Goal: Navigation & Orientation: Find specific page/section

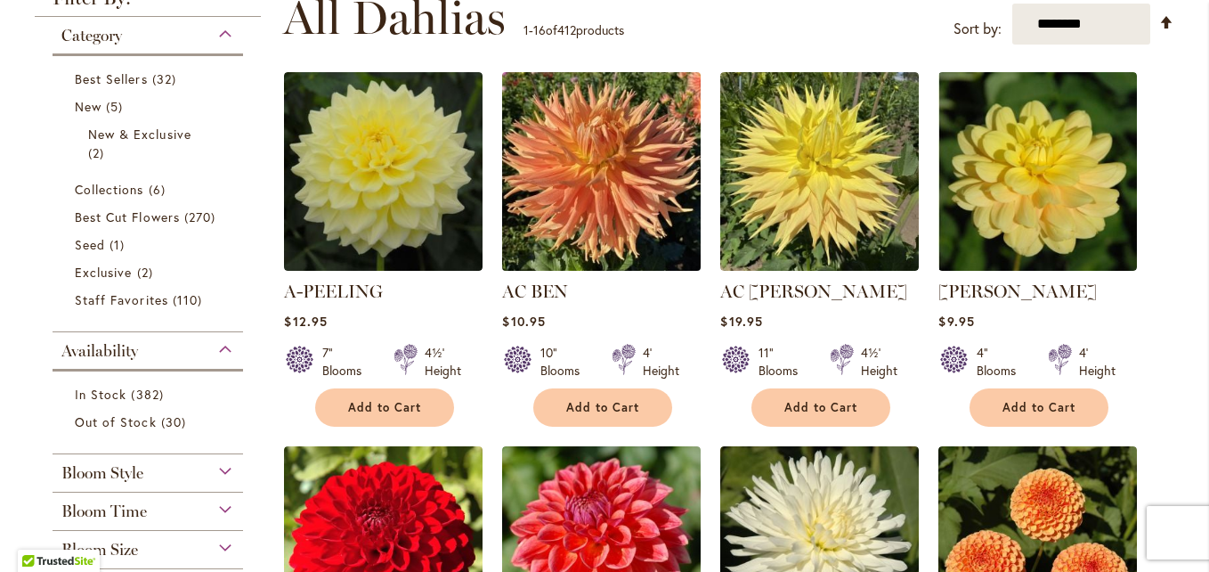
scroll to position [217, 0]
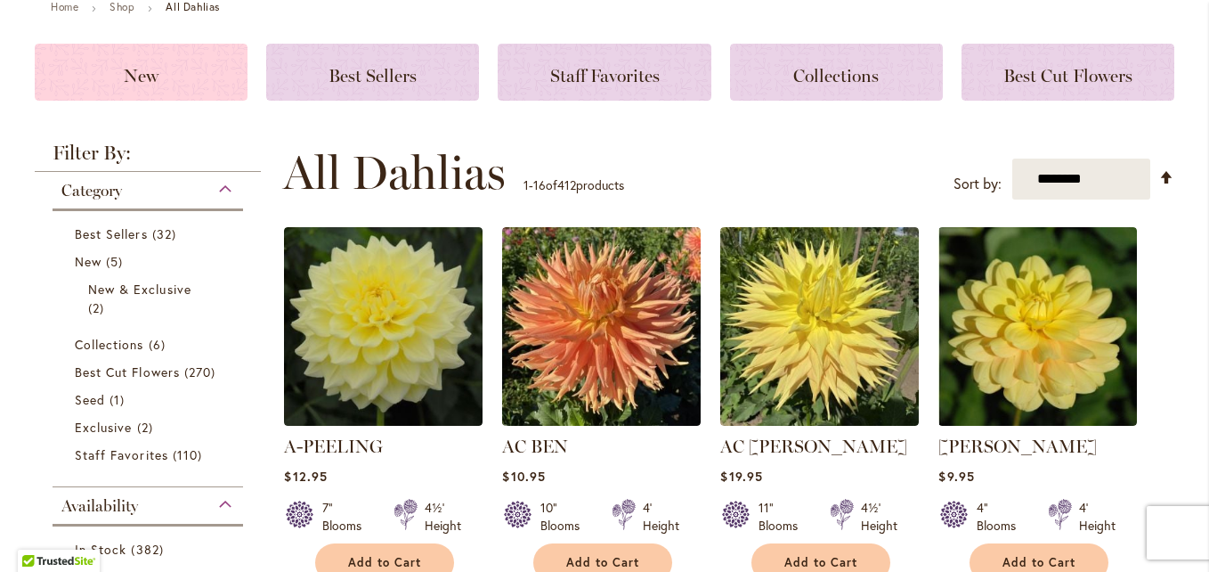
click at [124, 73] on span "New" at bounding box center [141, 75] width 35 height 21
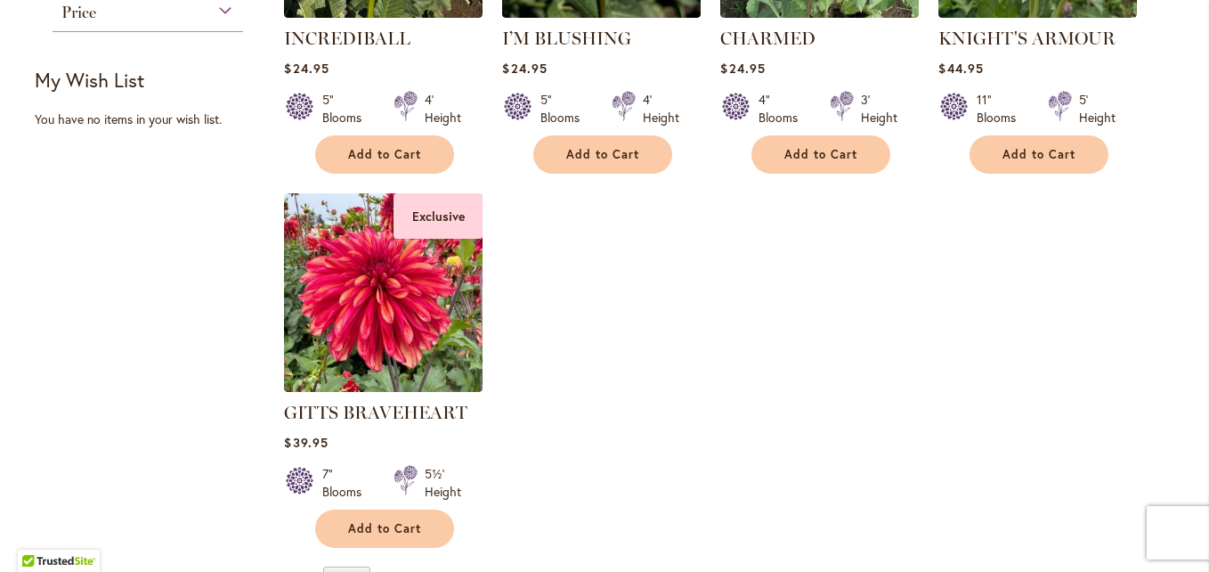
scroll to position [623, 0]
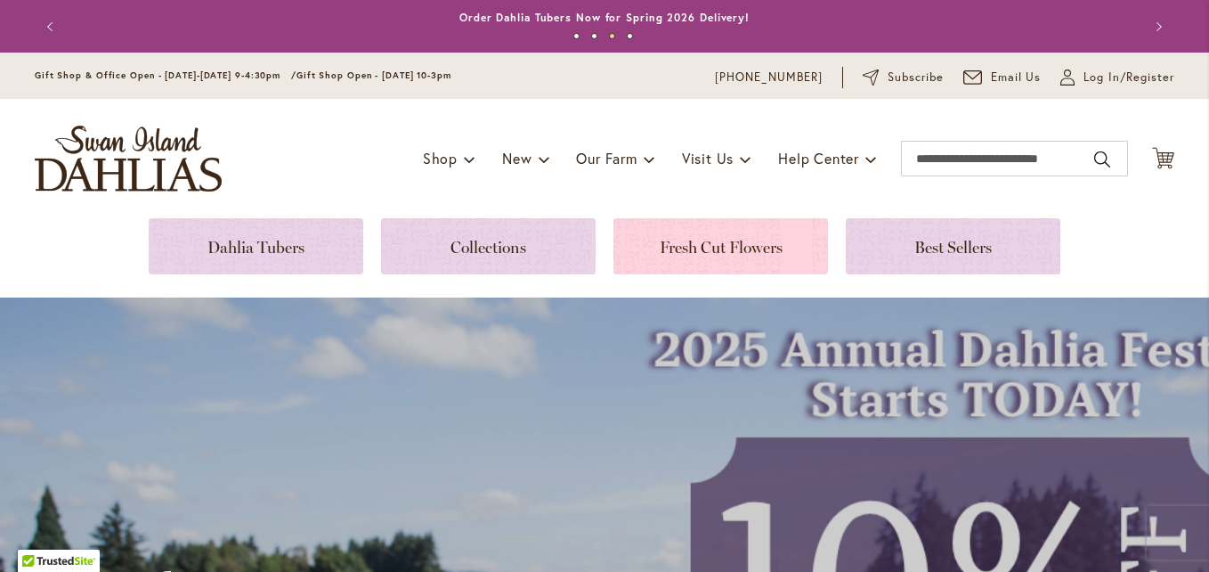
click at [698, 235] on link at bounding box center [720, 246] width 215 height 56
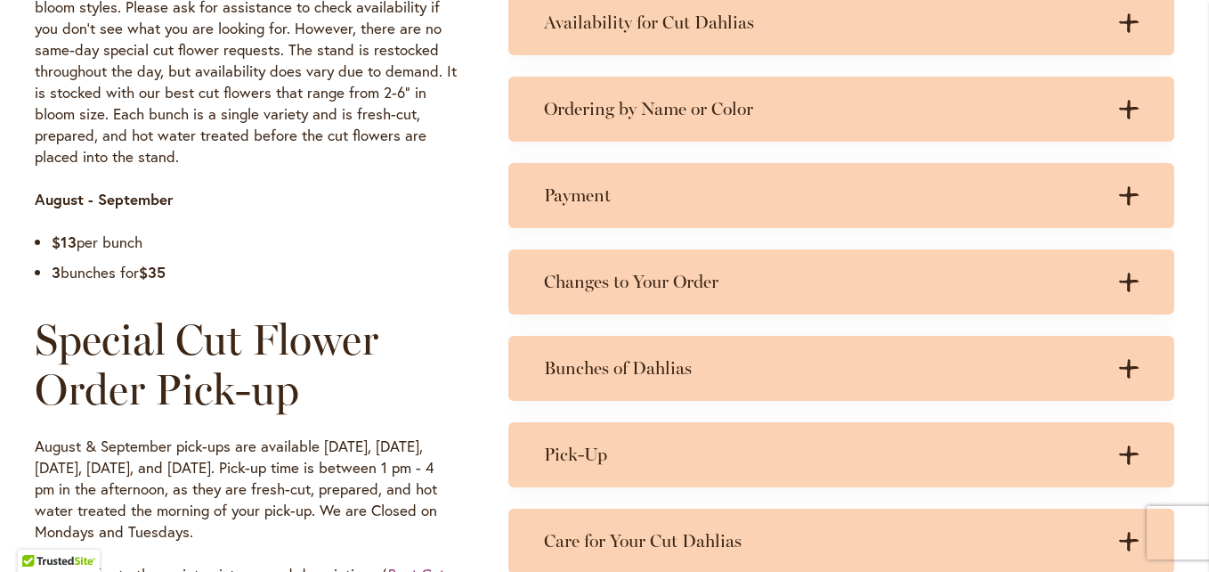
scroll to position [631, 0]
